Goal: Task Accomplishment & Management: Complete application form

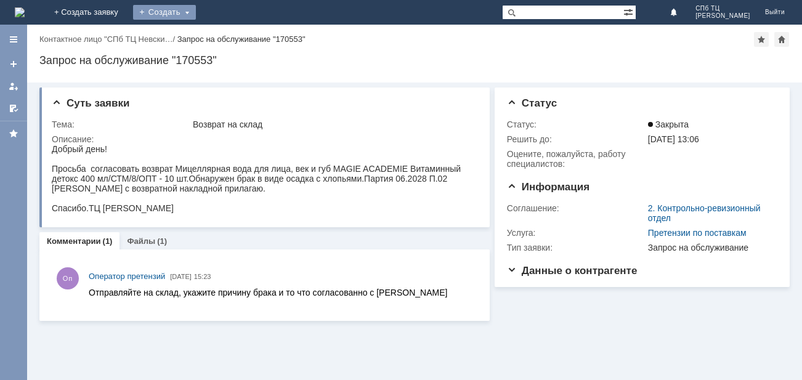
click at [196, 7] on div "Создать" at bounding box center [164, 12] width 63 height 15
click at [229, 34] on link "Заявка" at bounding box center [182, 37] width 94 height 15
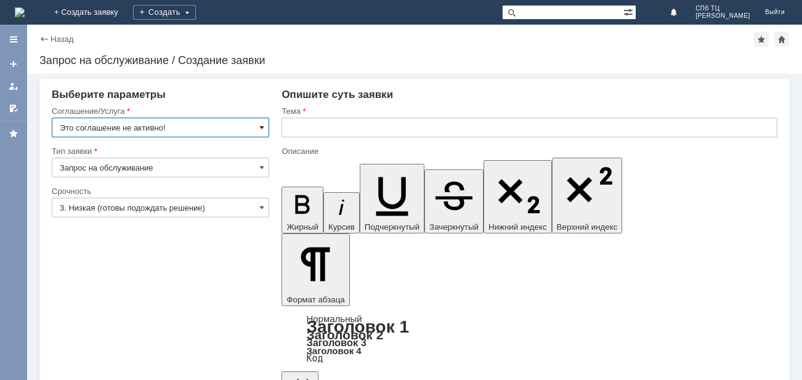
click at [262, 131] on span at bounding box center [261, 128] width 5 height 10
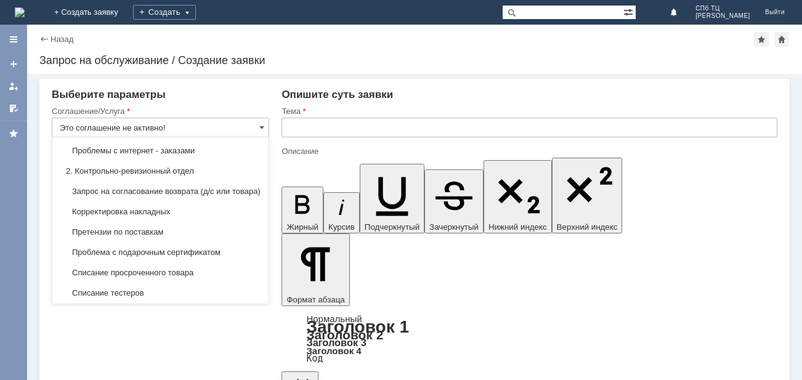
scroll to position [172, 0]
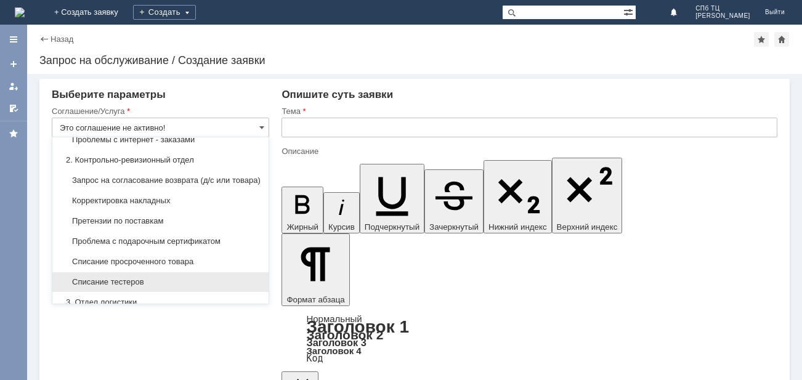
click at [112, 287] on span "Списание тестеров" at bounding box center [160, 282] width 201 height 10
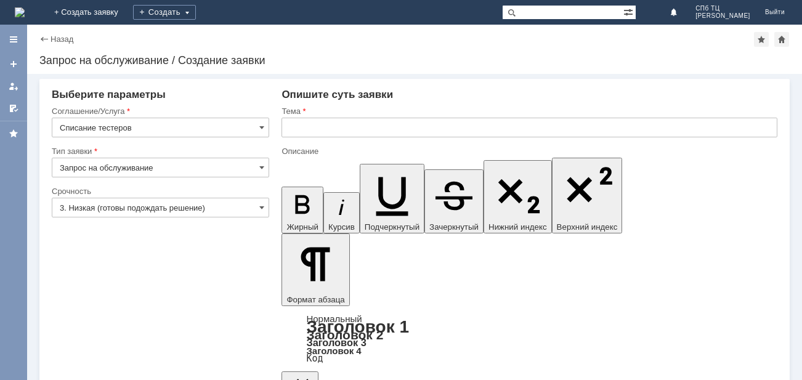
type input "Списание тестеров"
click at [264, 206] on span at bounding box center [261, 208] width 5 height 10
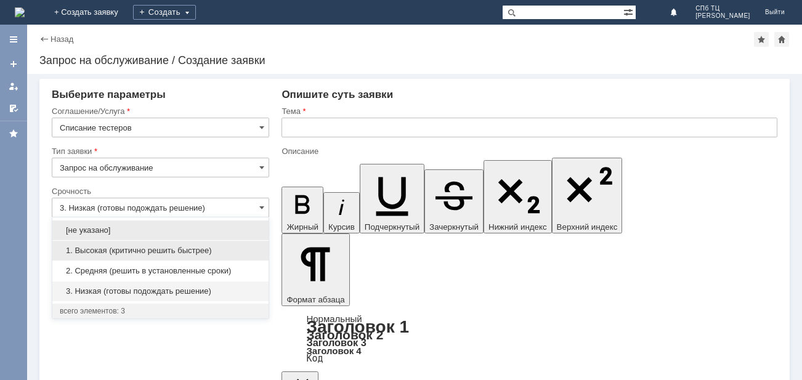
click at [111, 250] on span "1. Высокая (критично решить быстрее)" at bounding box center [160, 251] width 201 height 10
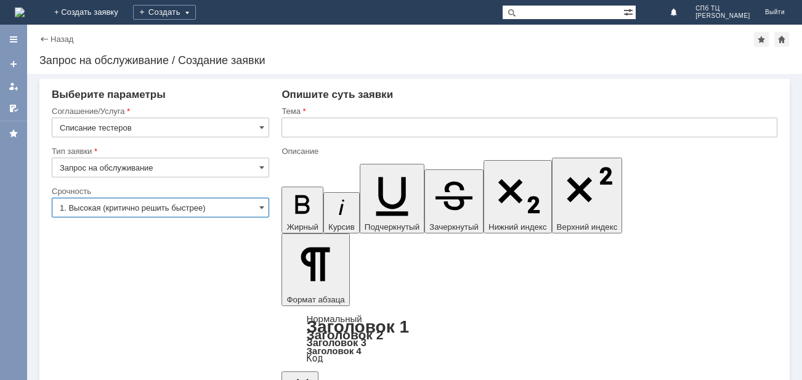
type input "1. Высокая (критично решить быстрее)"
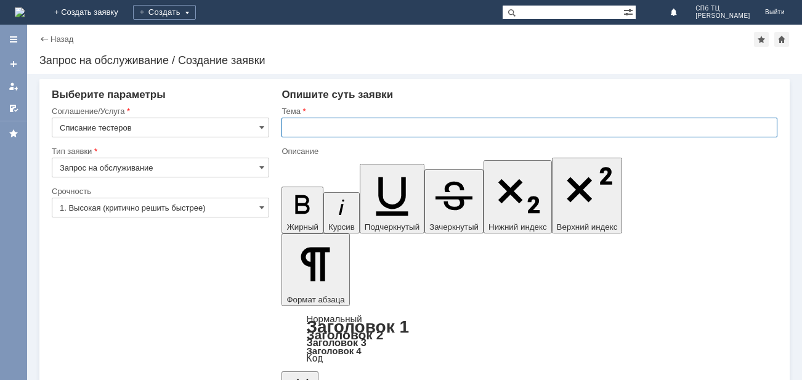
click at [291, 128] on input "text" at bounding box center [529, 128] width 496 height 20
type input "Списание тестеров"
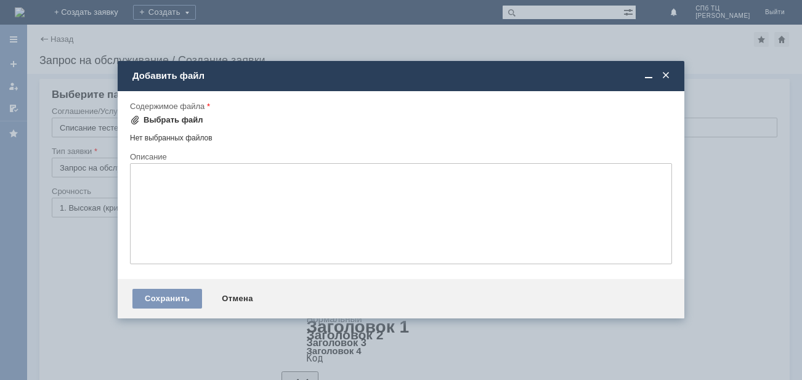
click at [136, 119] on span at bounding box center [135, 120] width 10 height 10
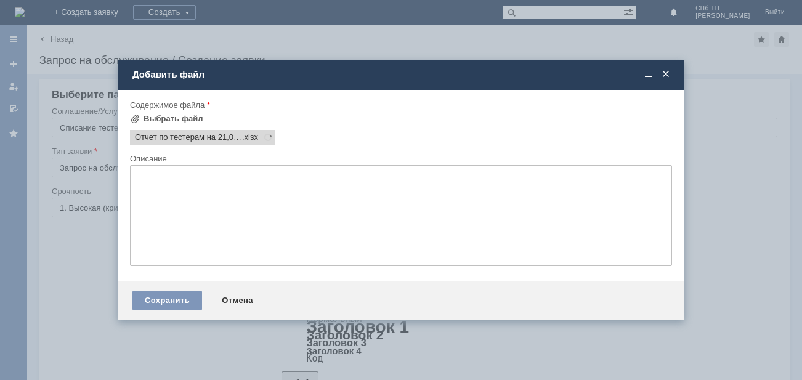
scroll to position [0, 0]
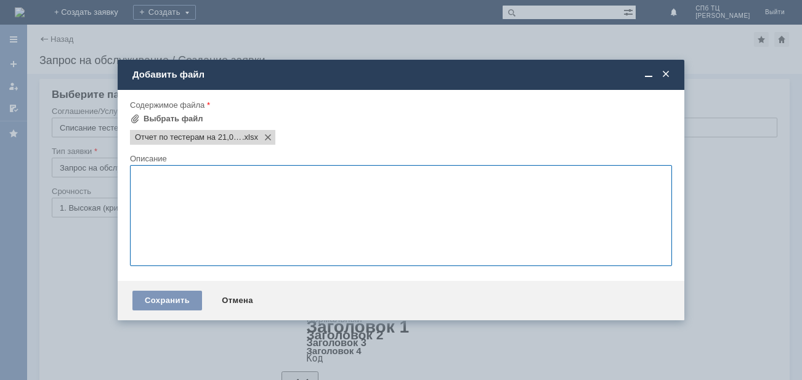
click at [145, 185] on textarea at bounding box center [401, 215] width 542 height 101
type textarea "Списание тестеров"
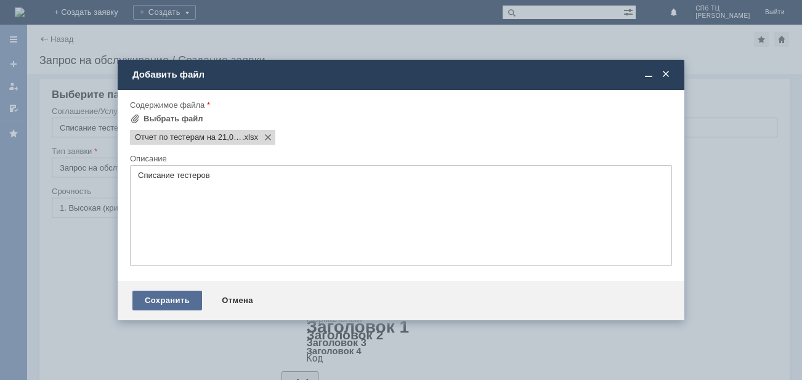
click at [158, 299] on div "Сохранить" at bounding box center [167, 301] width 70 height 20
